Goal: Transaction & Acquisition: Obtain resource

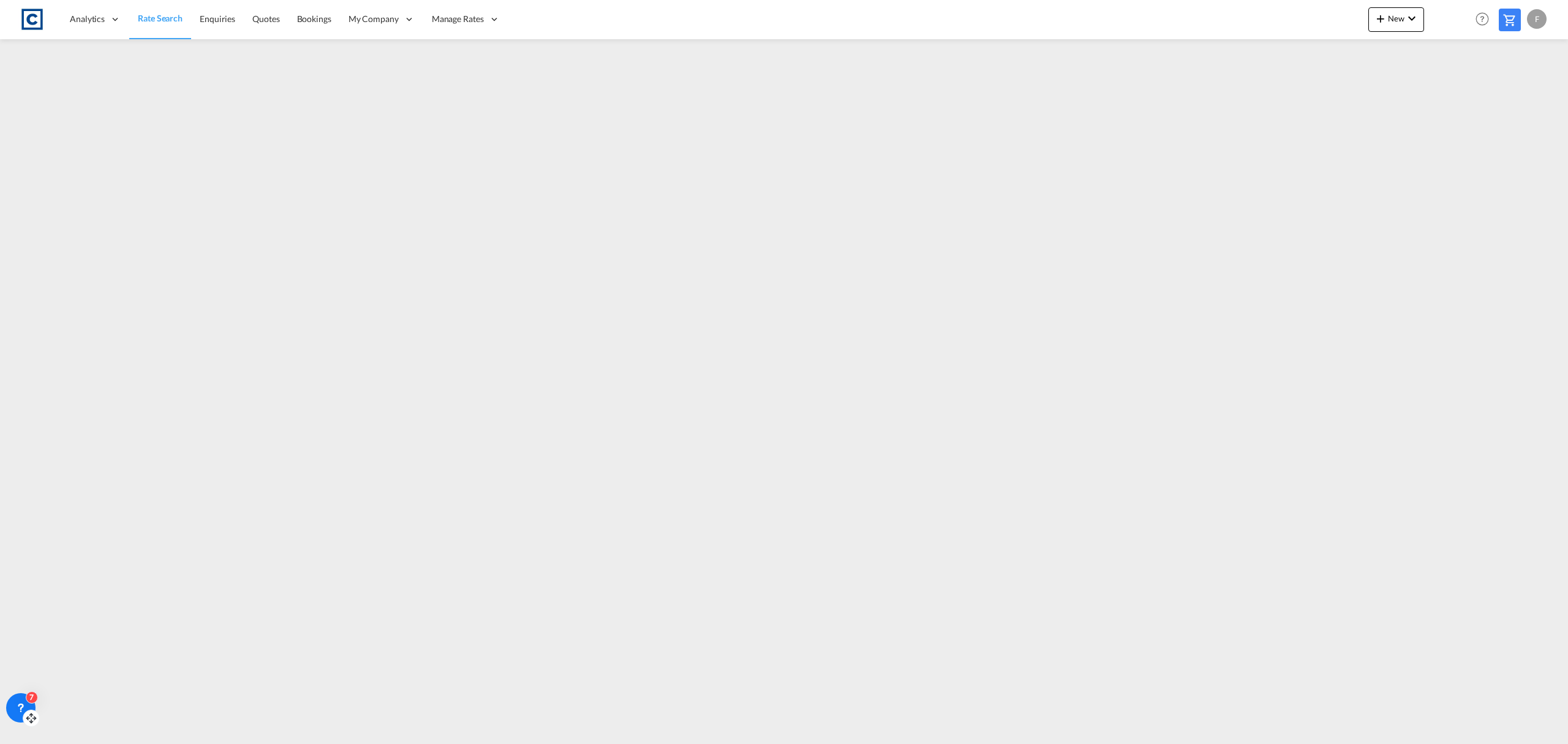
click at [27, 720] on icon at bounding box center [31, 718] width 12 height 12
